Goal: Task Accomplishment & Management: Use online tool/utility

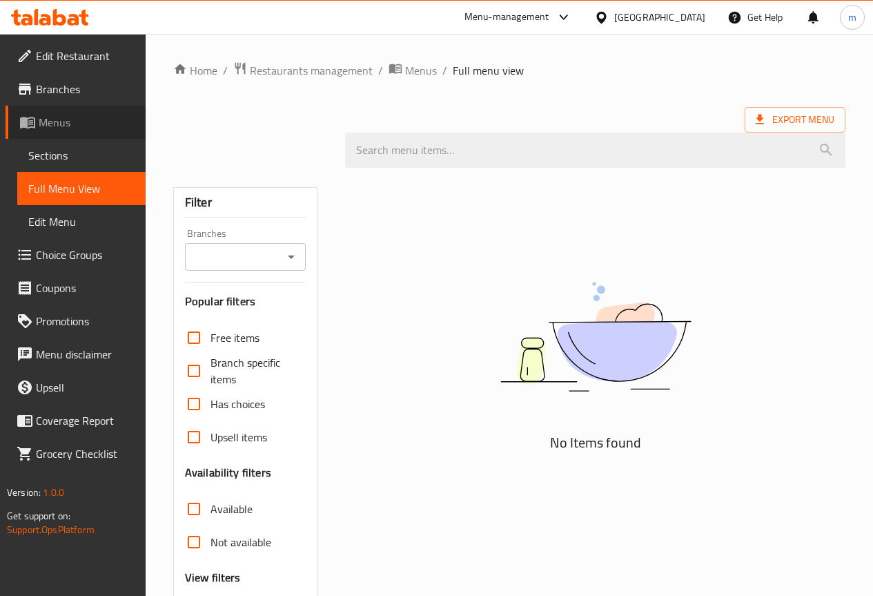
click at [81, 119] on span "Menus" at bounding box center [87, 122] width 96 height 17
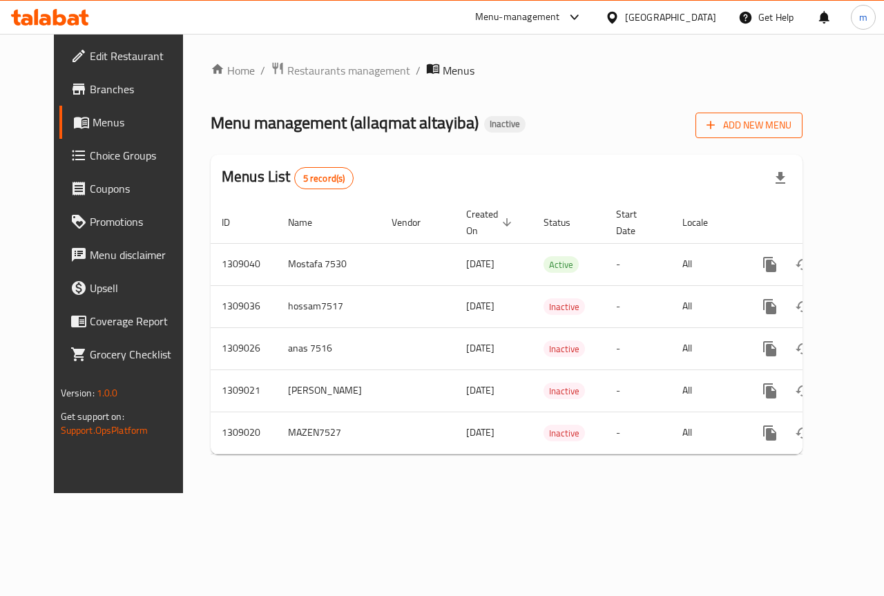
click at [791, 125] on span "Add New Menu" at bounding box center [748, 125] width 85 height 17
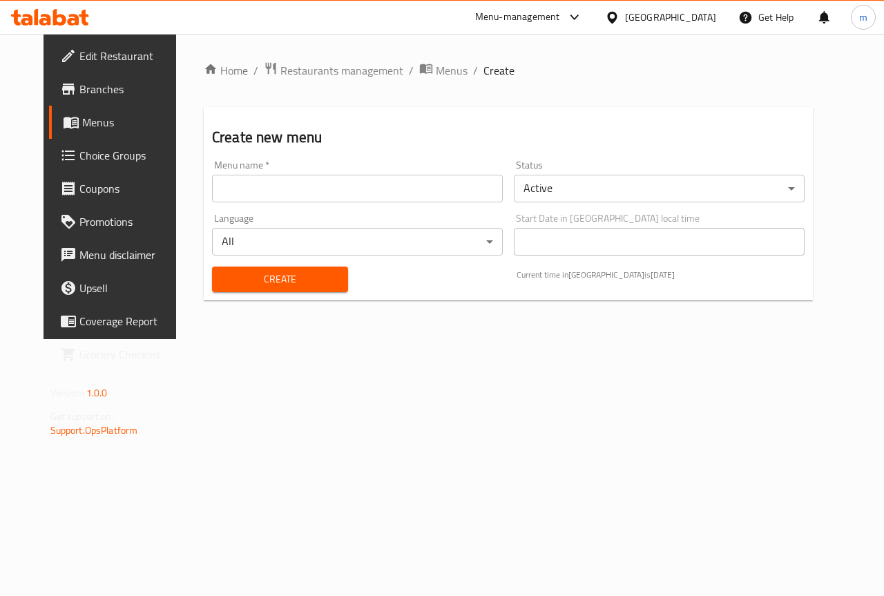
click at [403, 180] on input "text" at bounding box center [357, 189] width 291 height 28
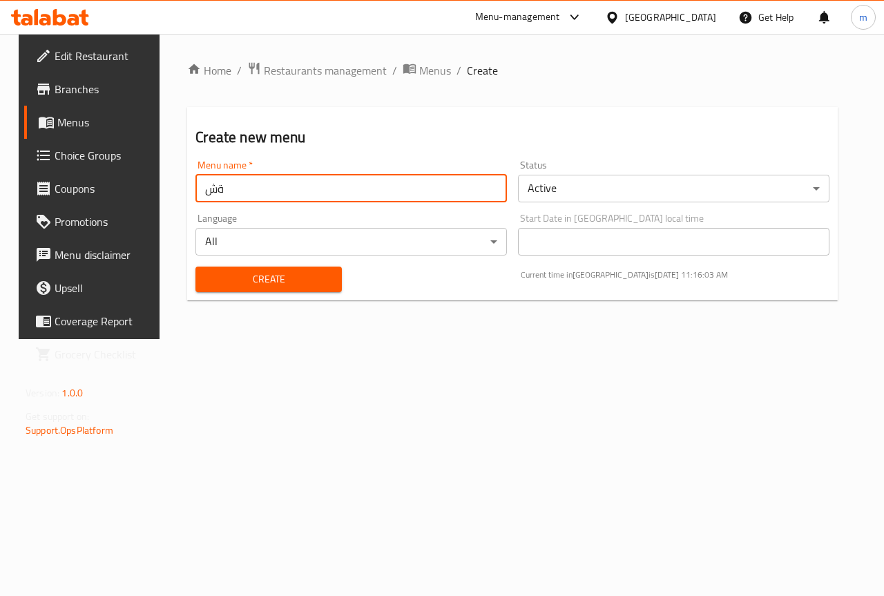
type input "ة"
type input "mazen.7523"
click at [195, 266] on button "Create" at bounding box center [268, 279] width 146 height 26
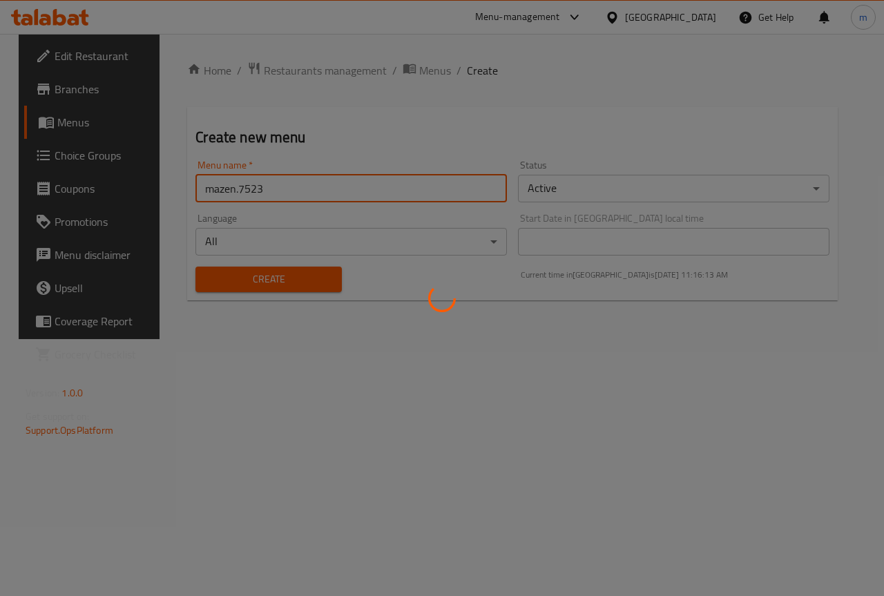
click at [391, 256] on div at bounding box center [442, 298] width 884 height 596
click at [308, 277] on div at bounding box center [442, 298] width 884 height 596
click at [307, 278] on div at bounding box center [442, 298] width 884 height 596
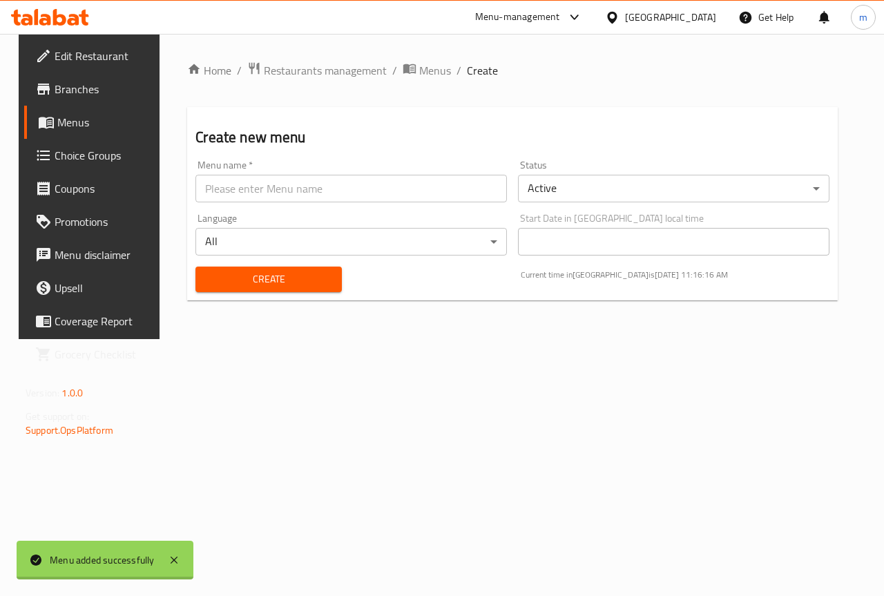
click at [305, 279] on div "Home / Restaurants management / Menus / Create Create new menu Menu name   * Me…" at bounding box center [512, 186] width 650 height 250
click at [305, 279] on span "Create" at bounding box center [268, 279] width 124 height 17
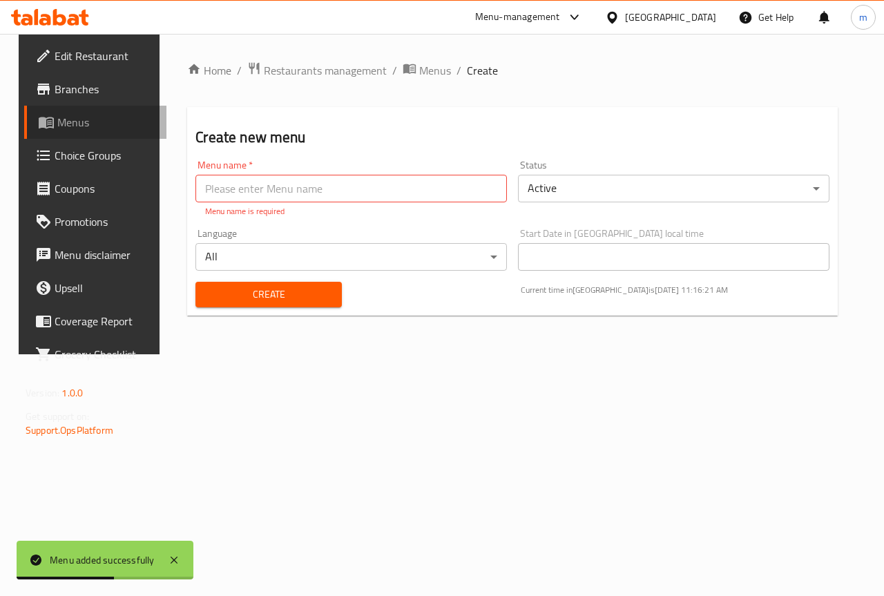
click at [78, 137] on link "Menus" at bounding box center [95, 122] width 142 height 33
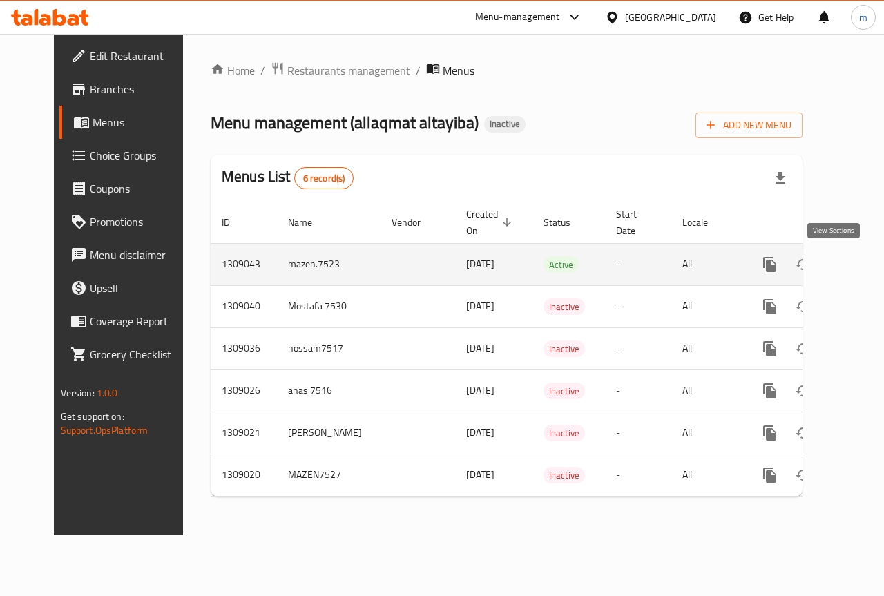
click at [861, 260] on icon "enhanced table" at bounding box center [869, 264] width 17 height 17
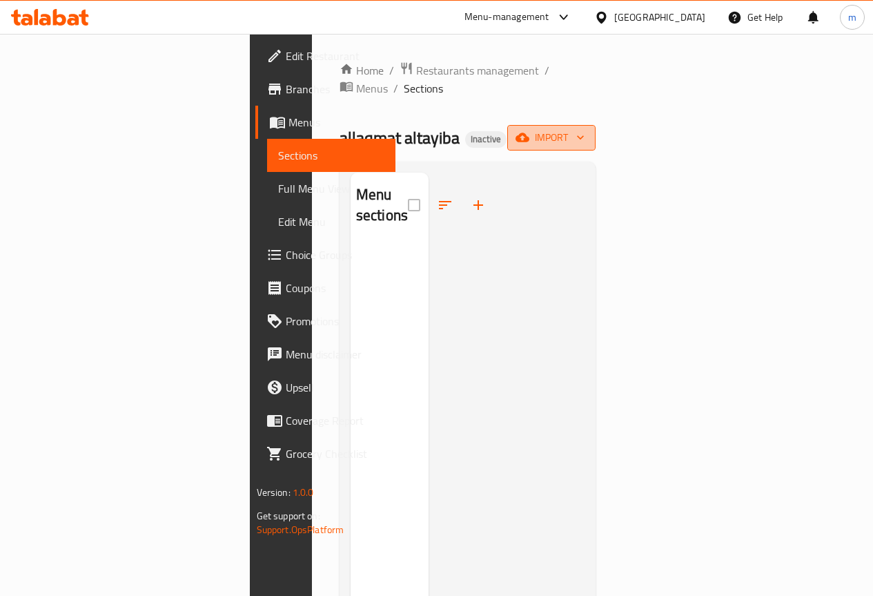
click at [585, 129] on span "import" at bounding box center [551, 137] width 66 height 17
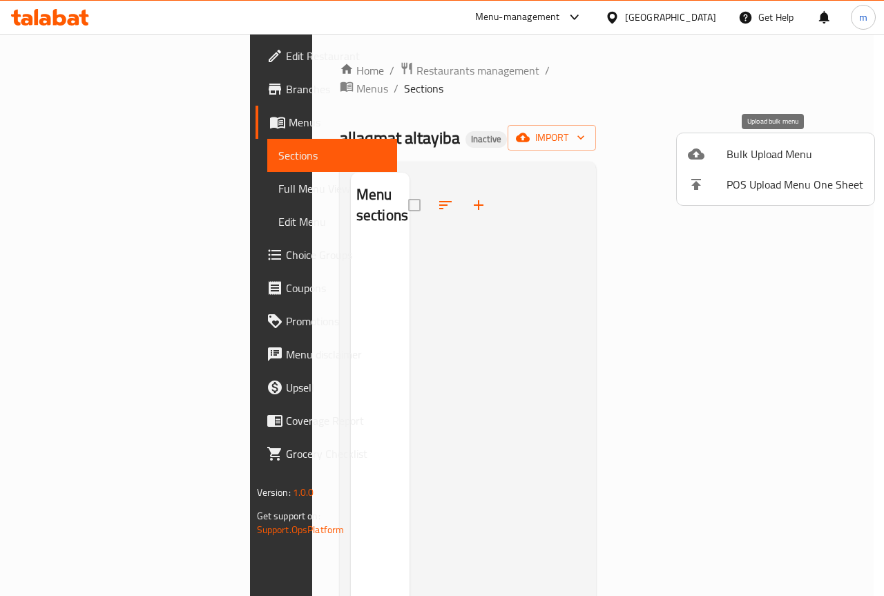
click at [776, 153] on span "Bulk Upload Menu" at bounding box center [794, 154] width 137 height 17
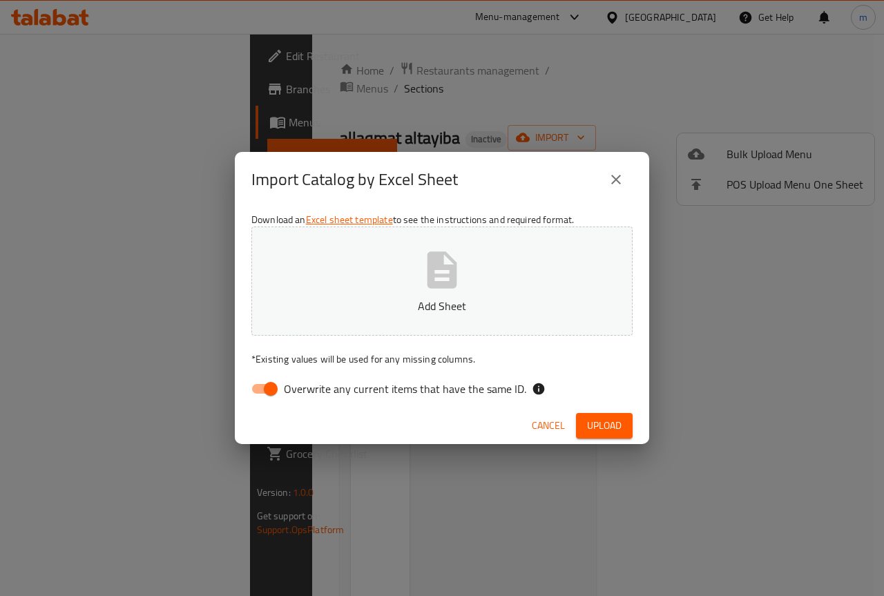
click at [278, 388] on input "Overwrite any current items that have the same ID." at bounding box center [270, 389] width 79 height 26
checkbox input "false"
click at [475, 274] on button "Add Sheet" at bounding box center [441, 280] width 381 height 109
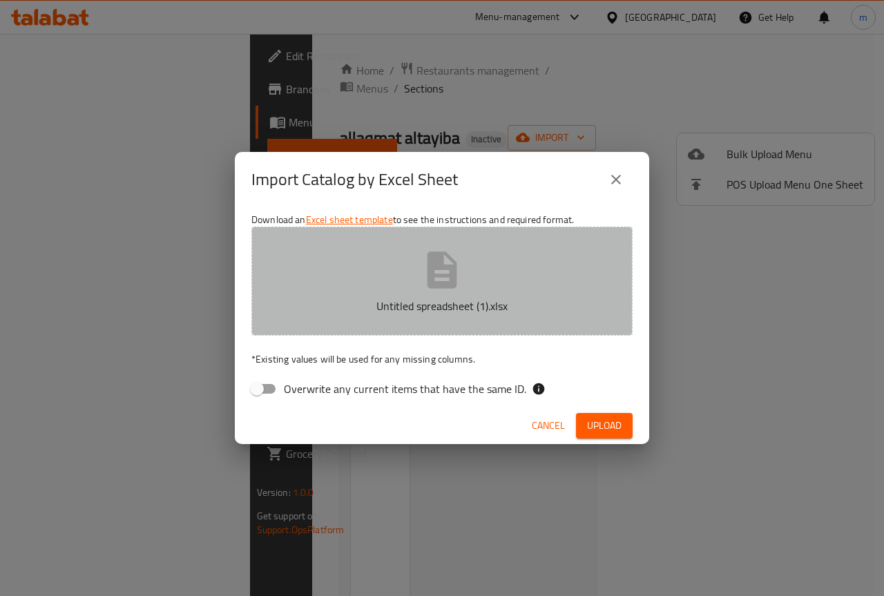
click at [454, 285] on icon "button" at bounding box center [442, 269] width 30 height 37
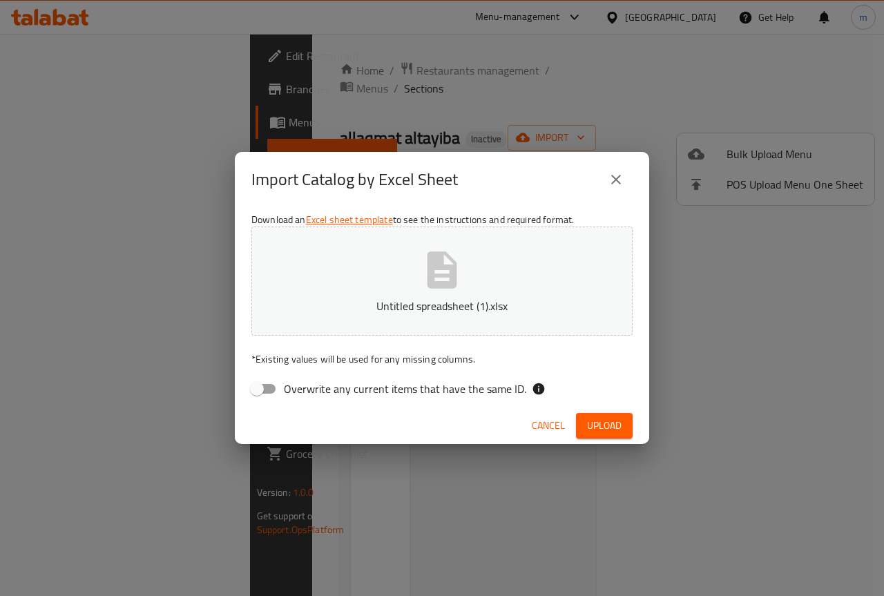
click at [615, 428] on span "Upload" at bounding box center [604, 425] width 35 height 17
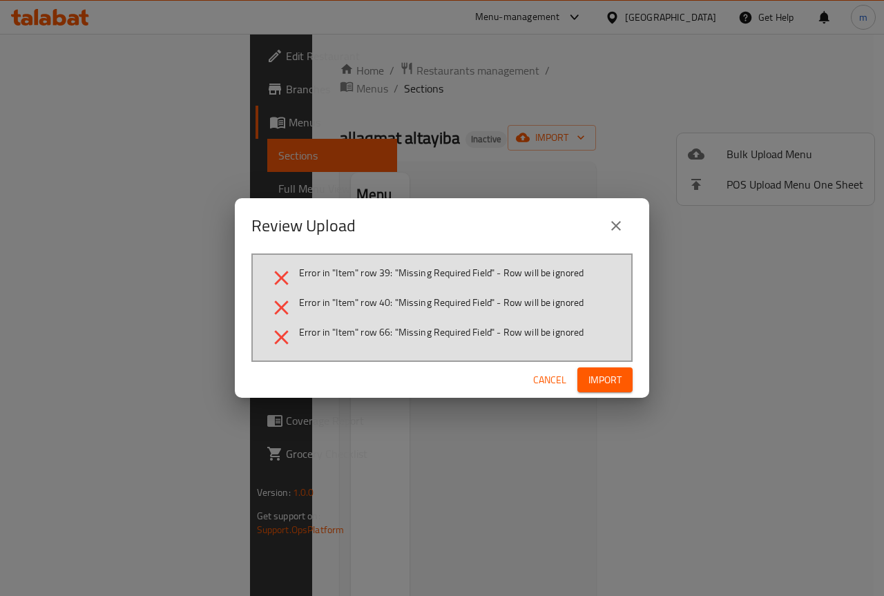
click at [547, 380] on span "Cancel" at bounding box center [549, 379] width 33 height 17
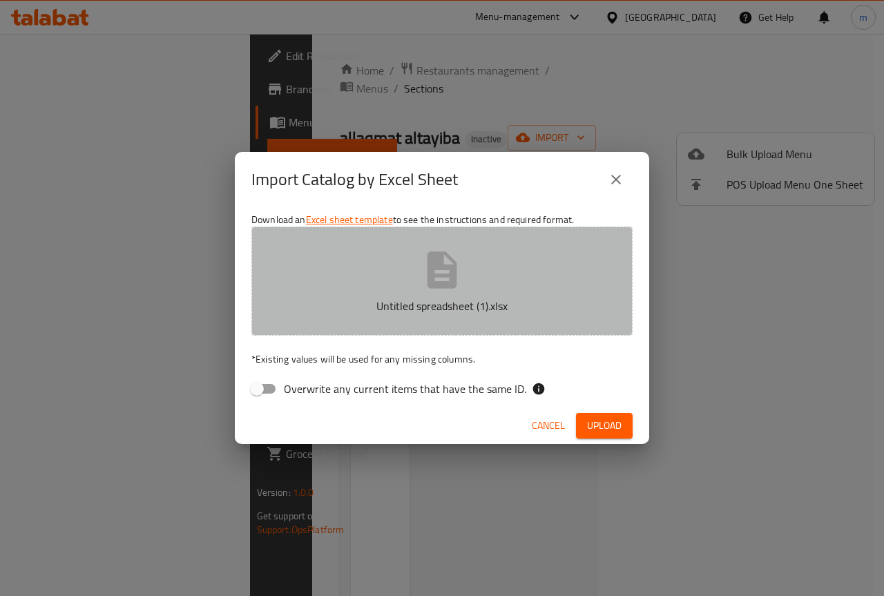
click at [404, 281] on button "Untitled spreadsheet (1).xlsx" at bounding box center [441, 280] width 381 height 109
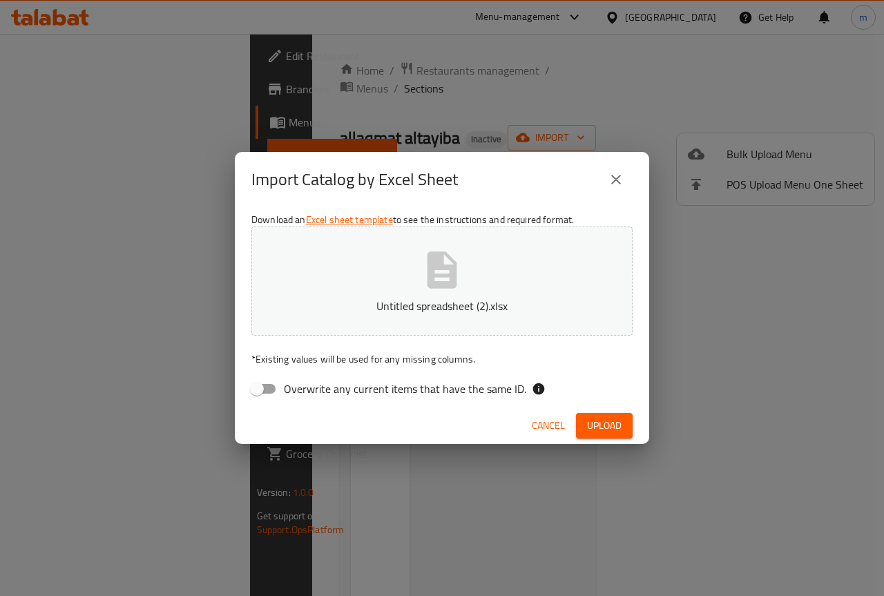
click at [620, 425] on span "Upload" at bounding box center [604, 425] width 35 height 17
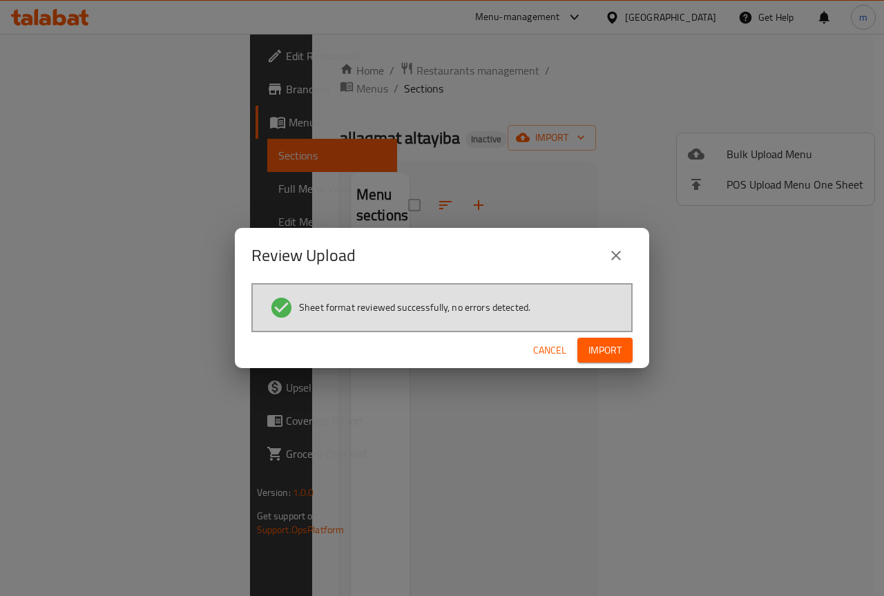
click at [603, 350] on span "Import" at bounding box center [604, 350] width 33 height 17
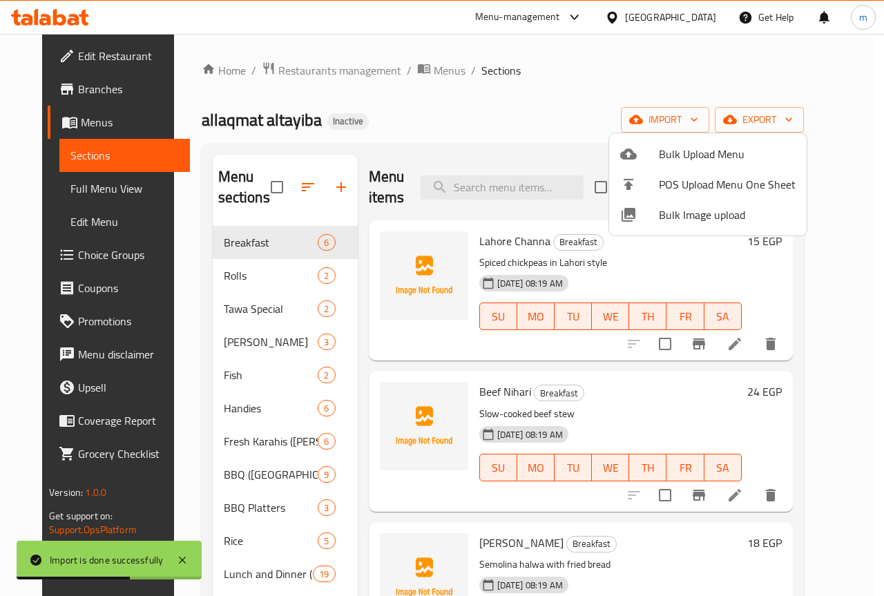
click at [570, 137] on div at bounding box center [442, 298] width 884 height 596
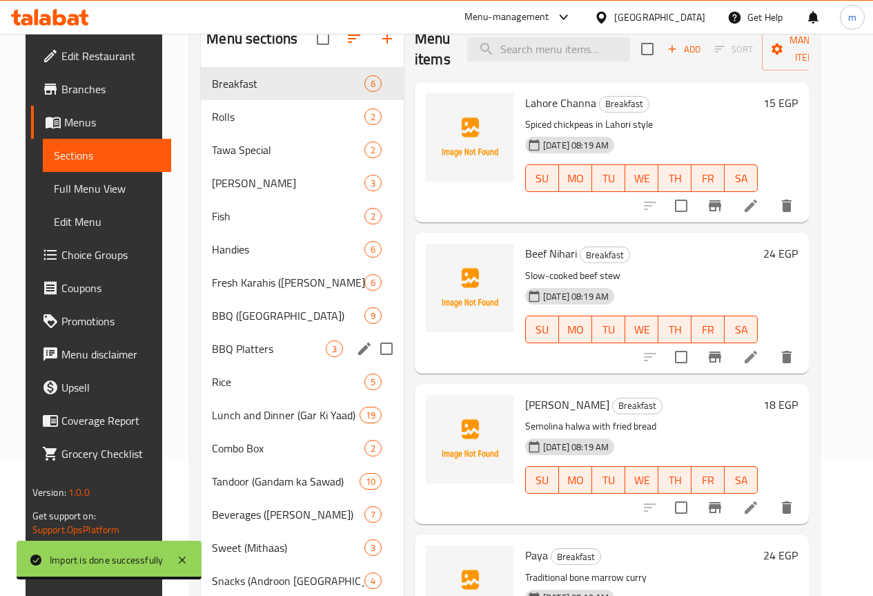
scroll to position [207, 0]
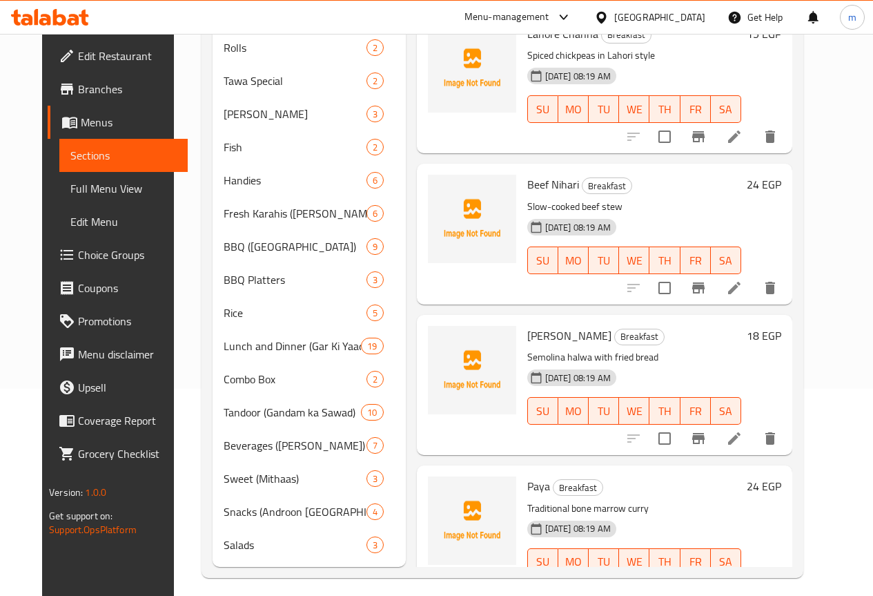
click at [70, 191] on span "Full Menu View" at bounding box center [123, 188] width 106 height 17
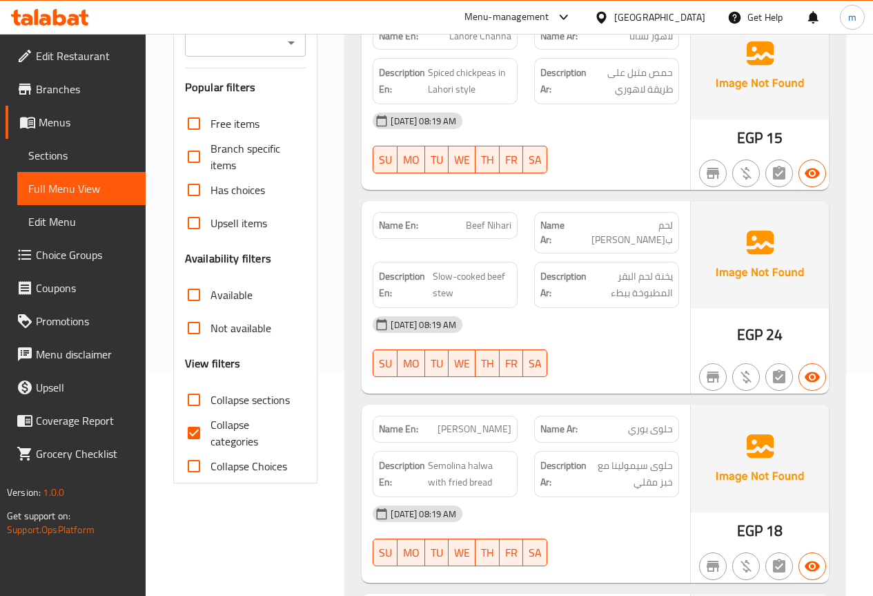
scroll to position [276, 0]
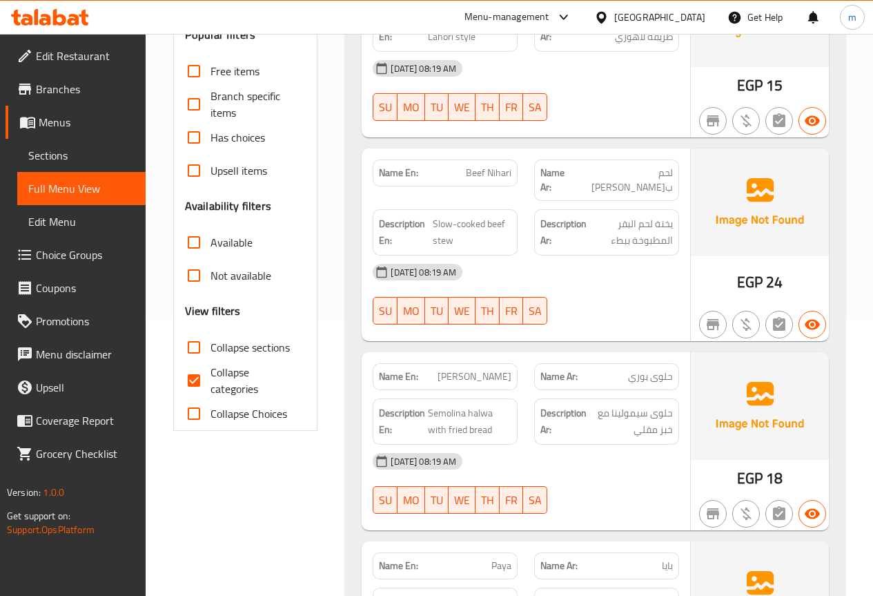
click at [217, 378] on span "Collapse categories" at bounding box center [253, 380] width 85 height 33
click at [211, 378] on input "Collapse categories" at bounding box center [193, 380] width 33 height 33
checkbox input "false"
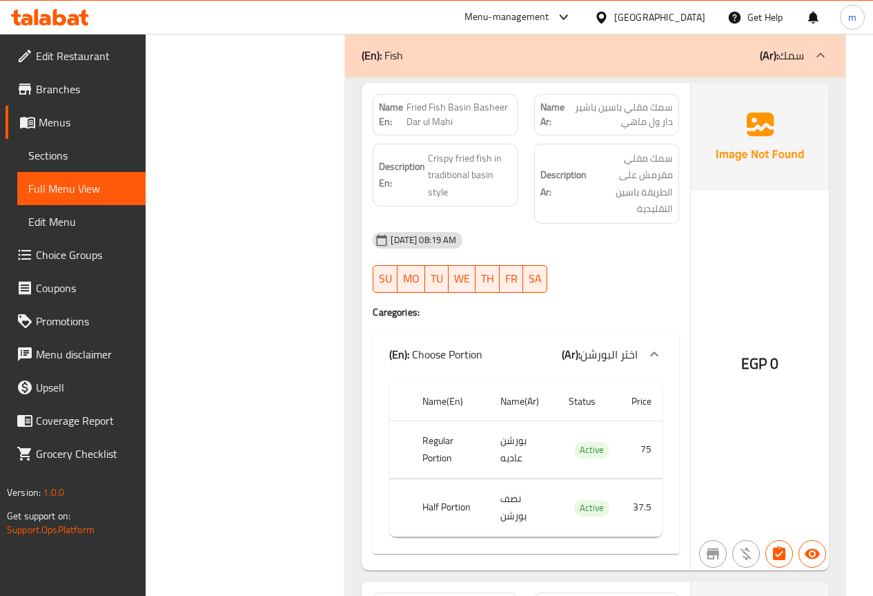
scroll to position [3452, 0]
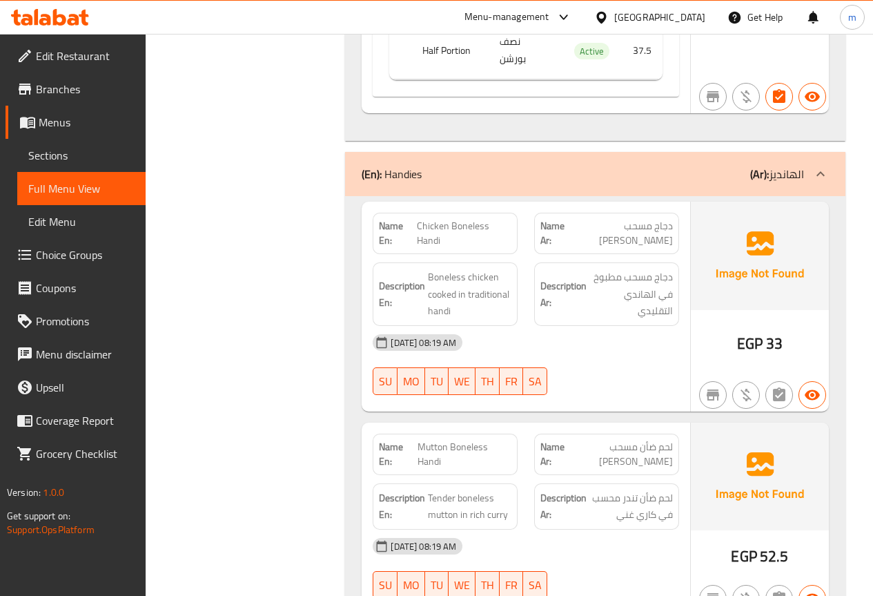
scroll to position [4350, 0]
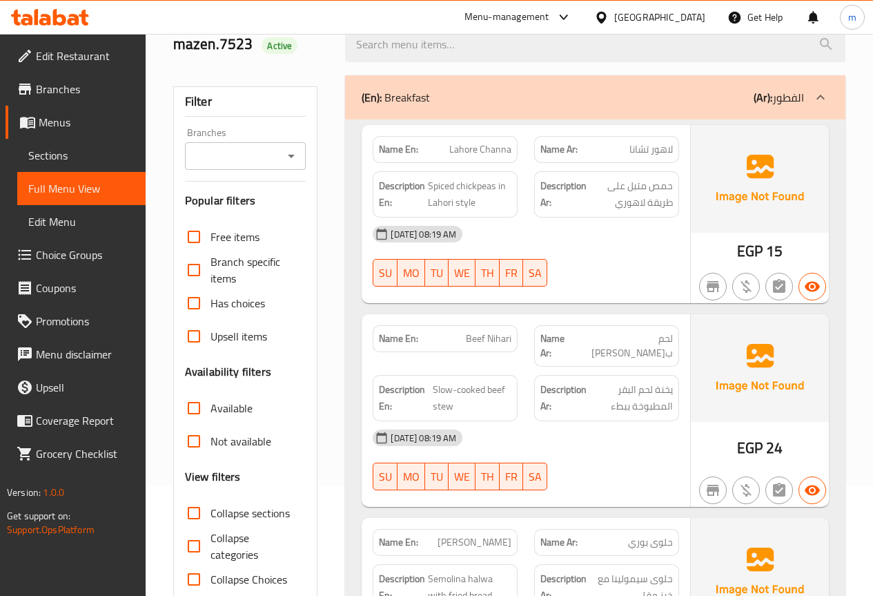
scroll to position [0, 0]
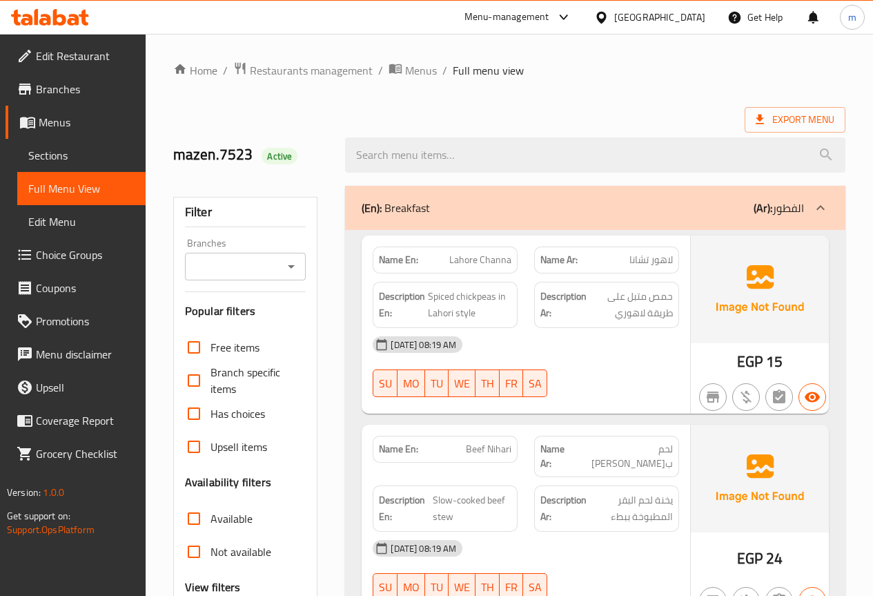
click at [387, 122] on div "Export Menu" at bounding box center [509, 120] width 672 height 26
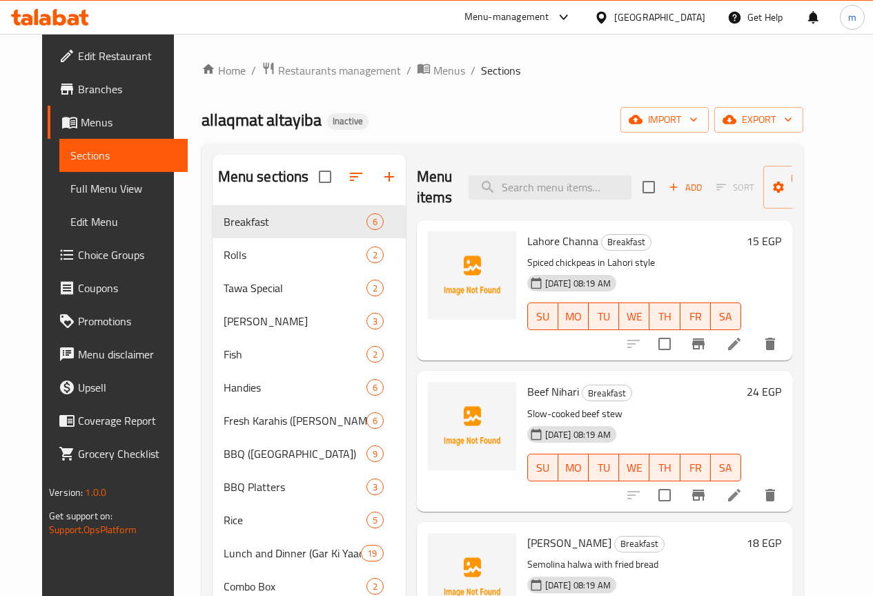
scroll to position [207, 0]
